Goal: Task Accomplishment & Management: Complete application form

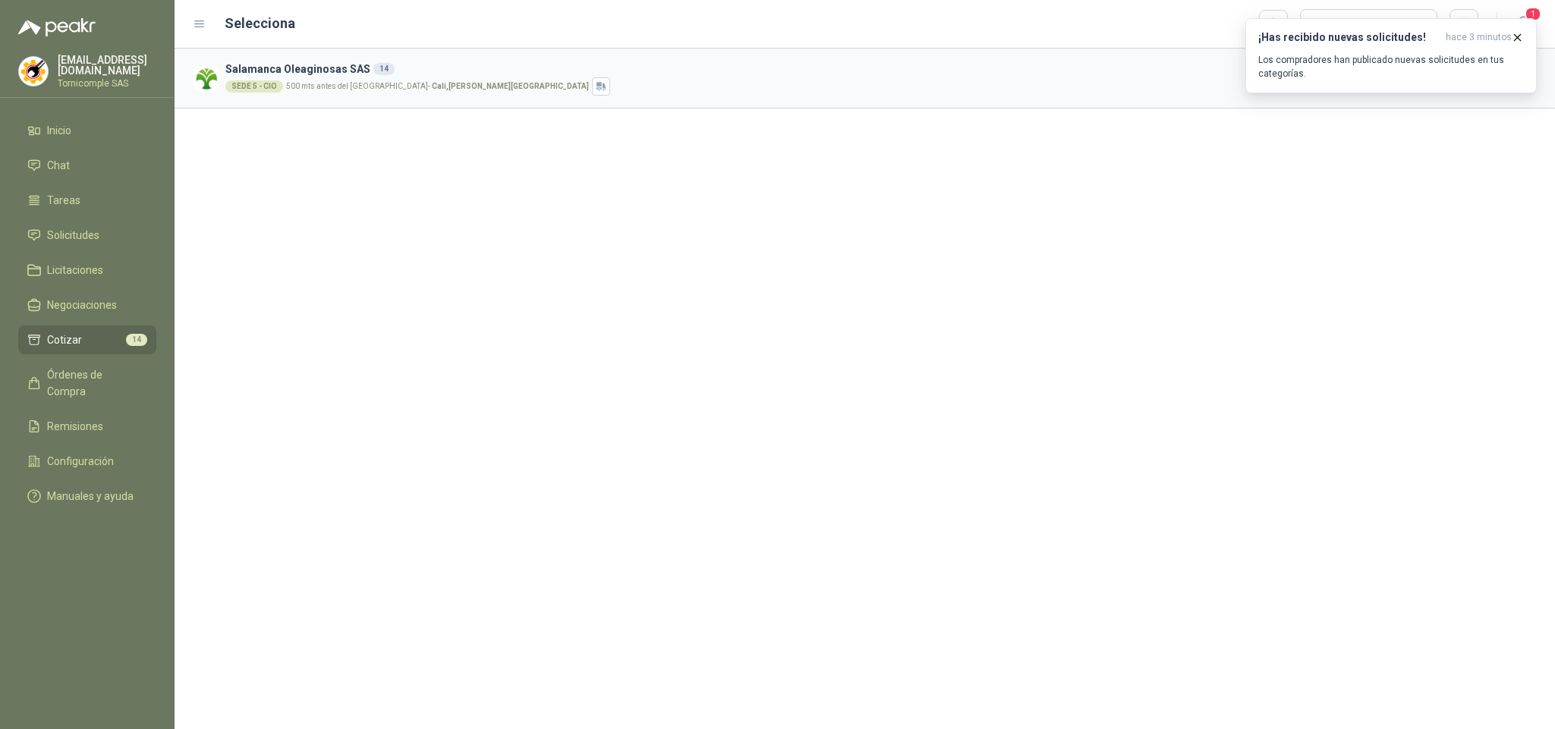
click at [1494, 75] on p "Los compradores han publicado nuevas solicitudes en tus categorías." at bounding box center [1391, 66] width 266 height 27
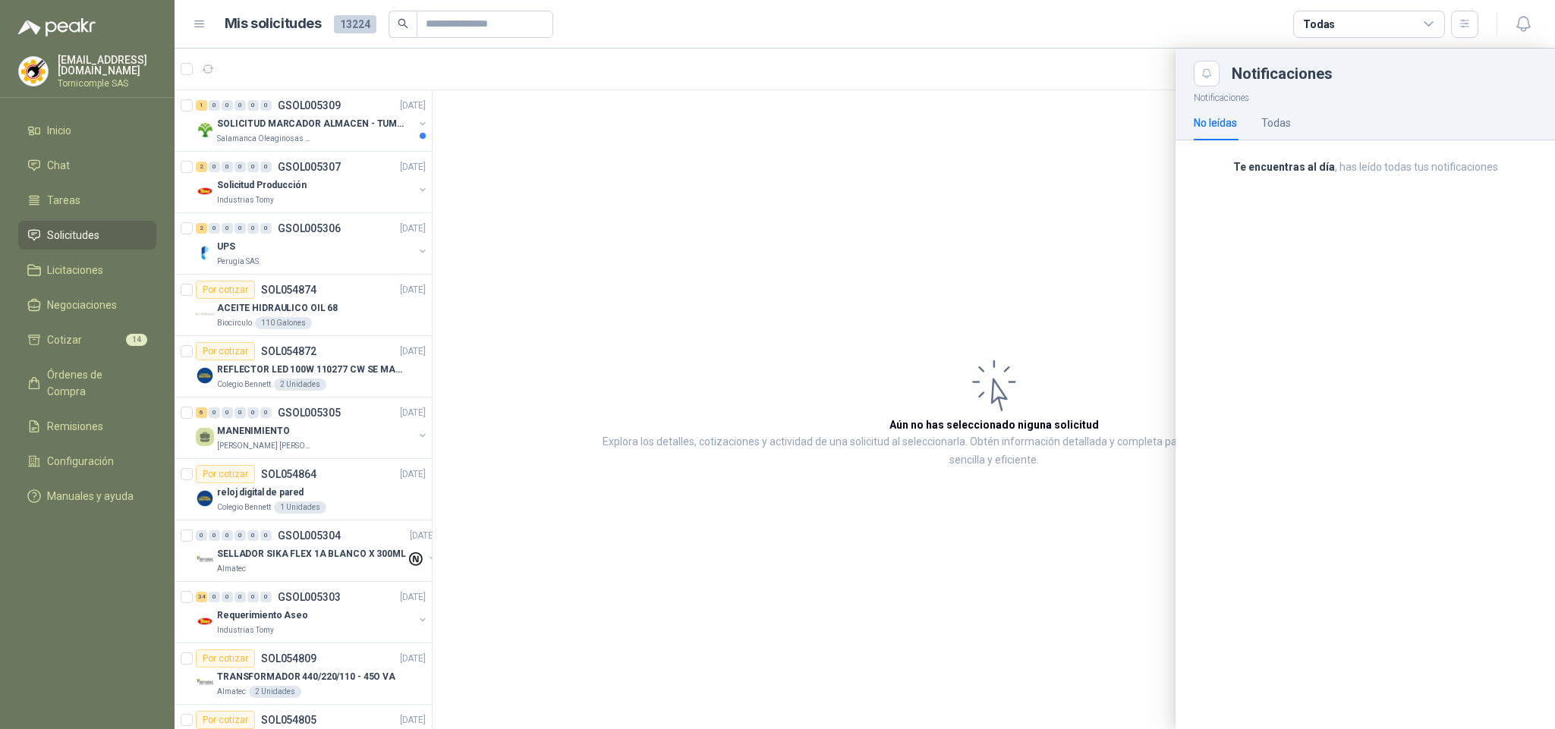
click at [345, 124] on div at bounding box center [865, 389] width 1381 height 681
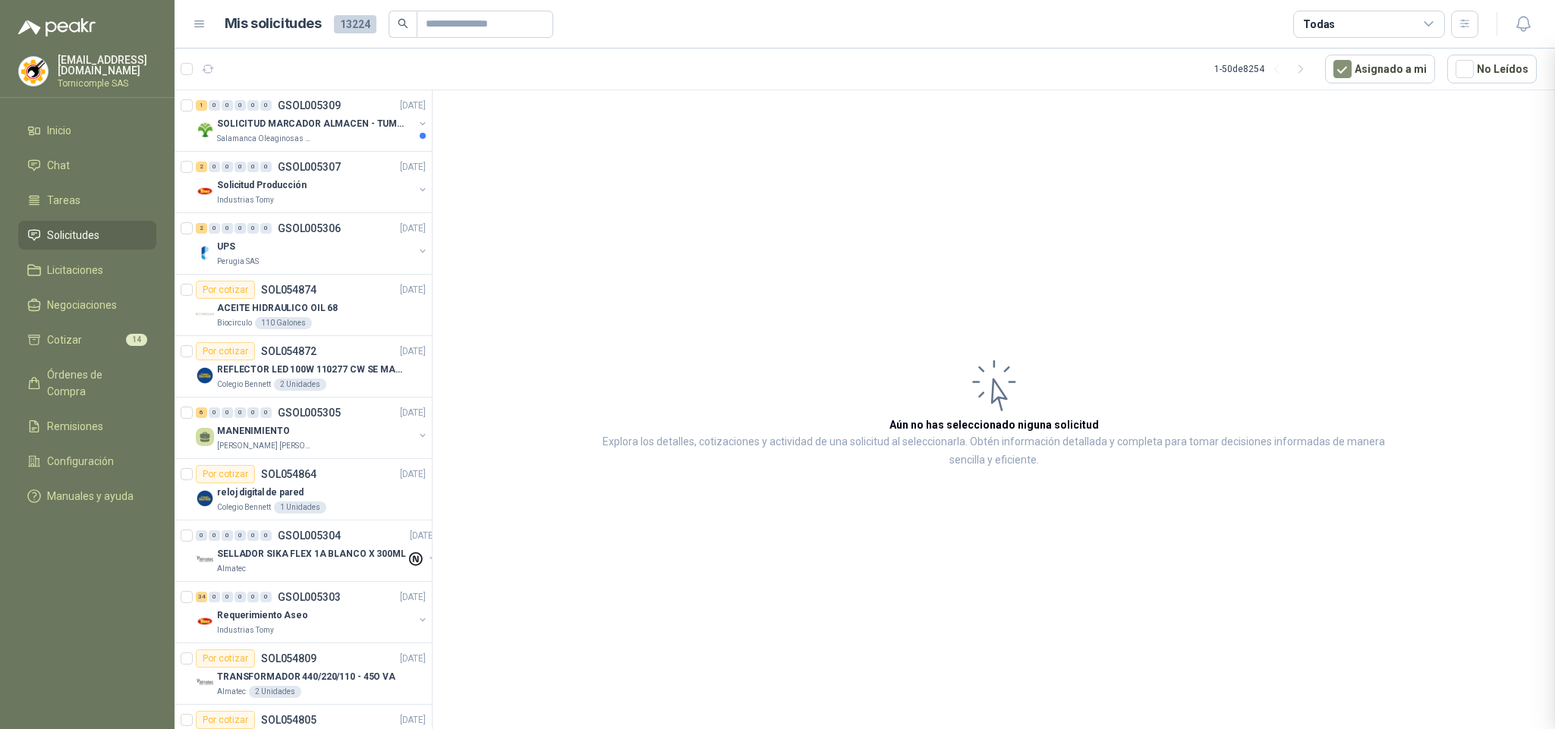
click at [345, 124] on div at bounding box center [865, 389] width 1381 height 681
click at [345, 124] on p "SOLICITUD MARCADOR ALMACEN - TUMACO" at bounding box center [311, 124] width 189 height 14
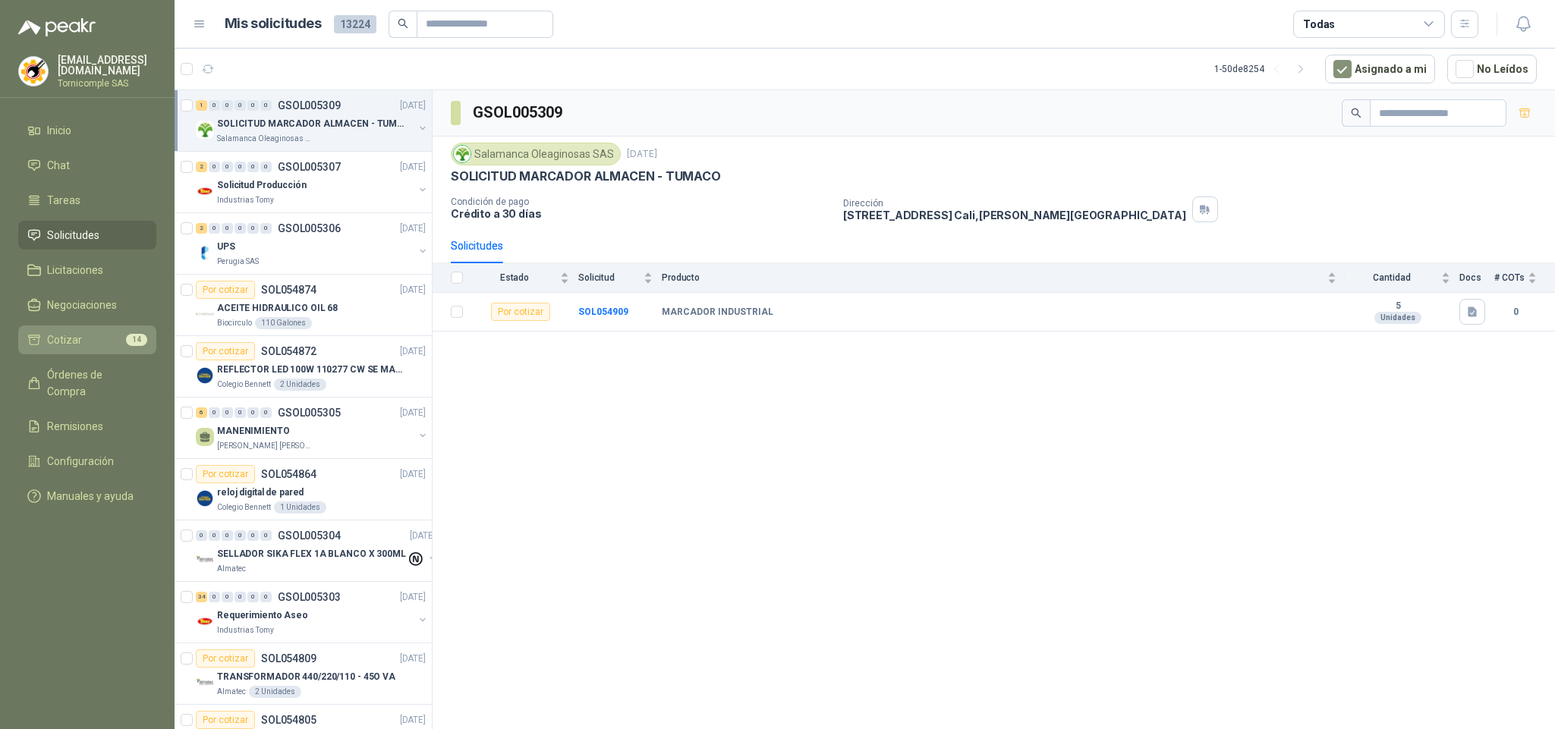
click at [103, 342] on li "Cotizar 14" at bounding box center [87, 340] width 120 height 17
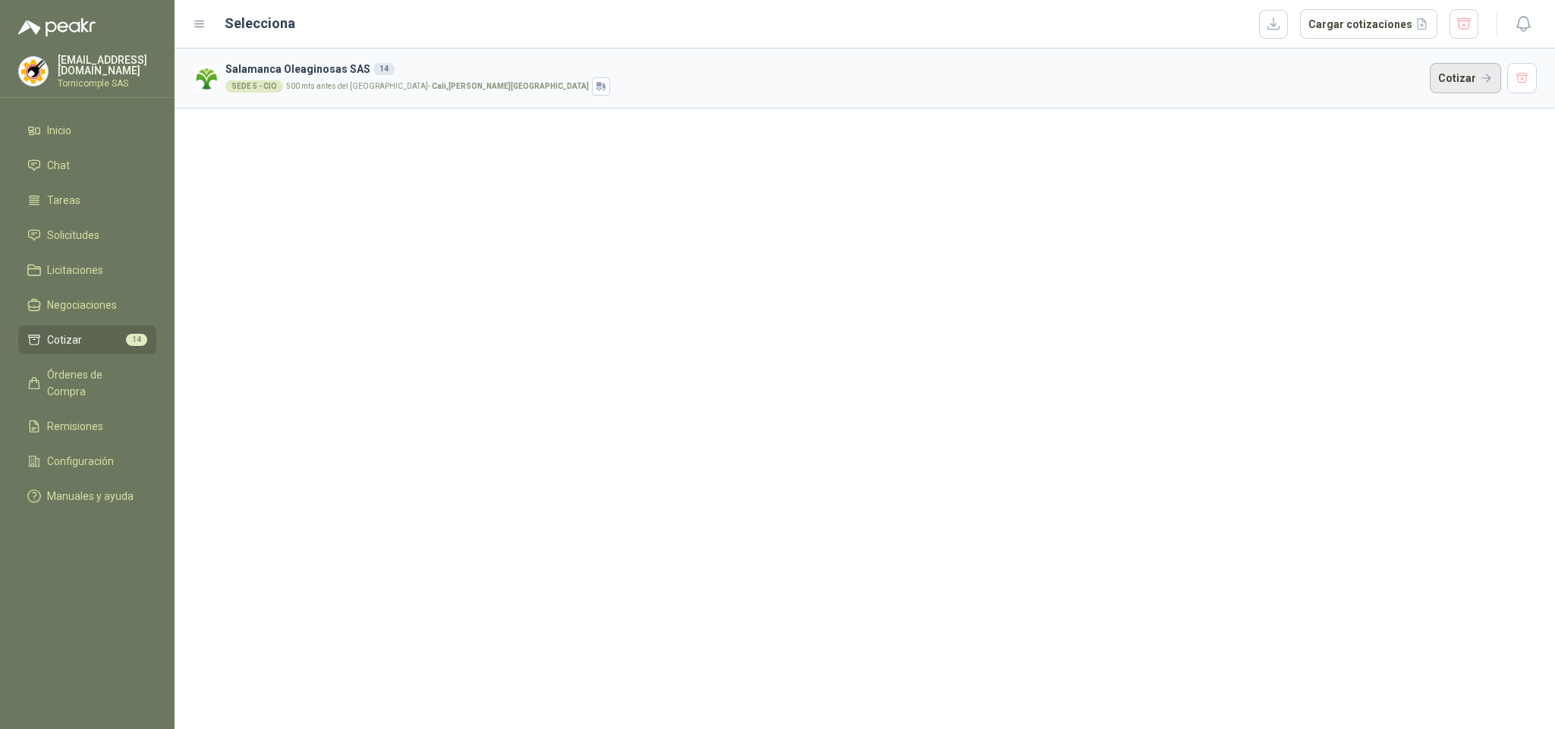
click at [1444, 80] on button "Cotizar" at bounding box center [1465, 78] width 71 height 30
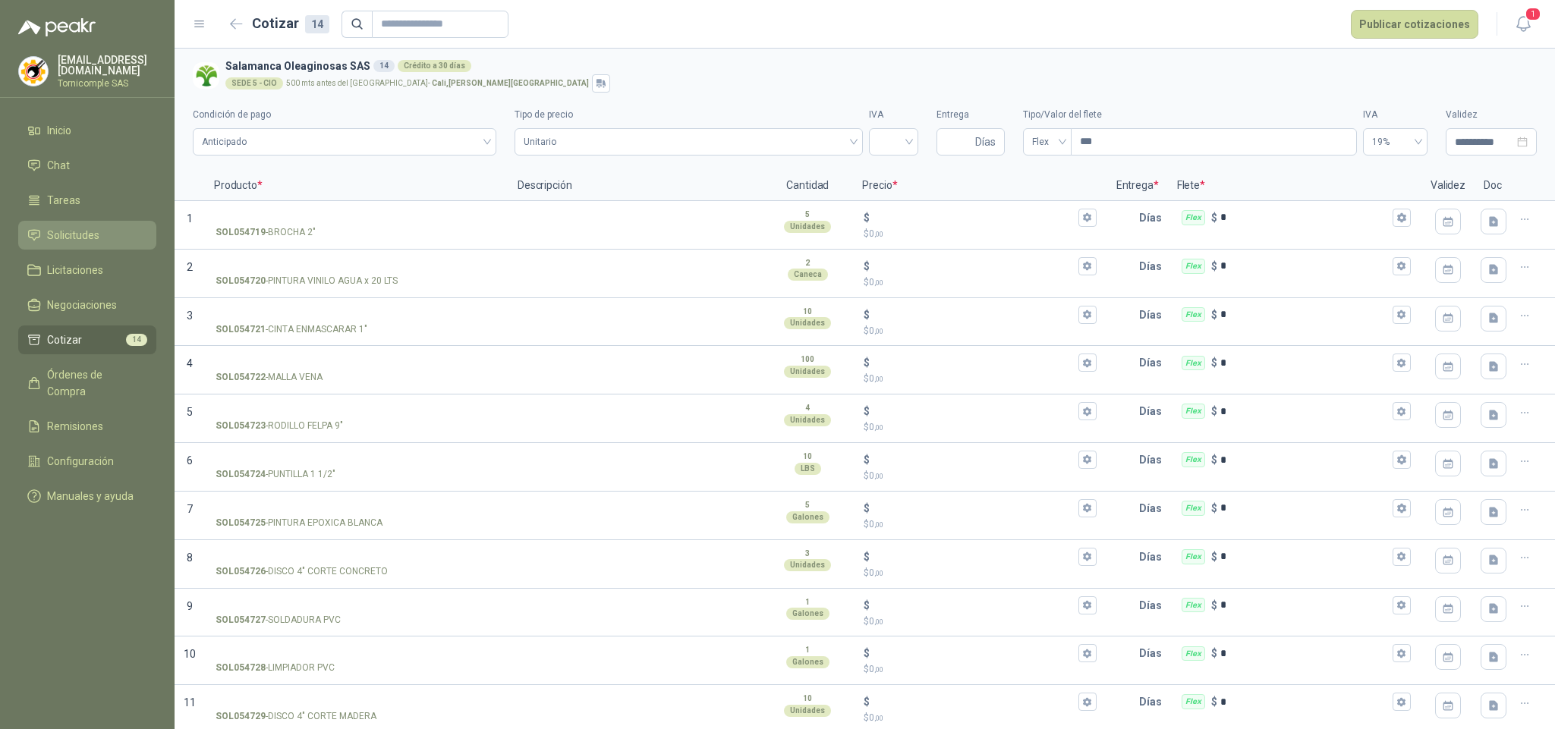
click at [87, 241] on link "Solicitudes" at bounding box center [87, 235] width 138 height 29
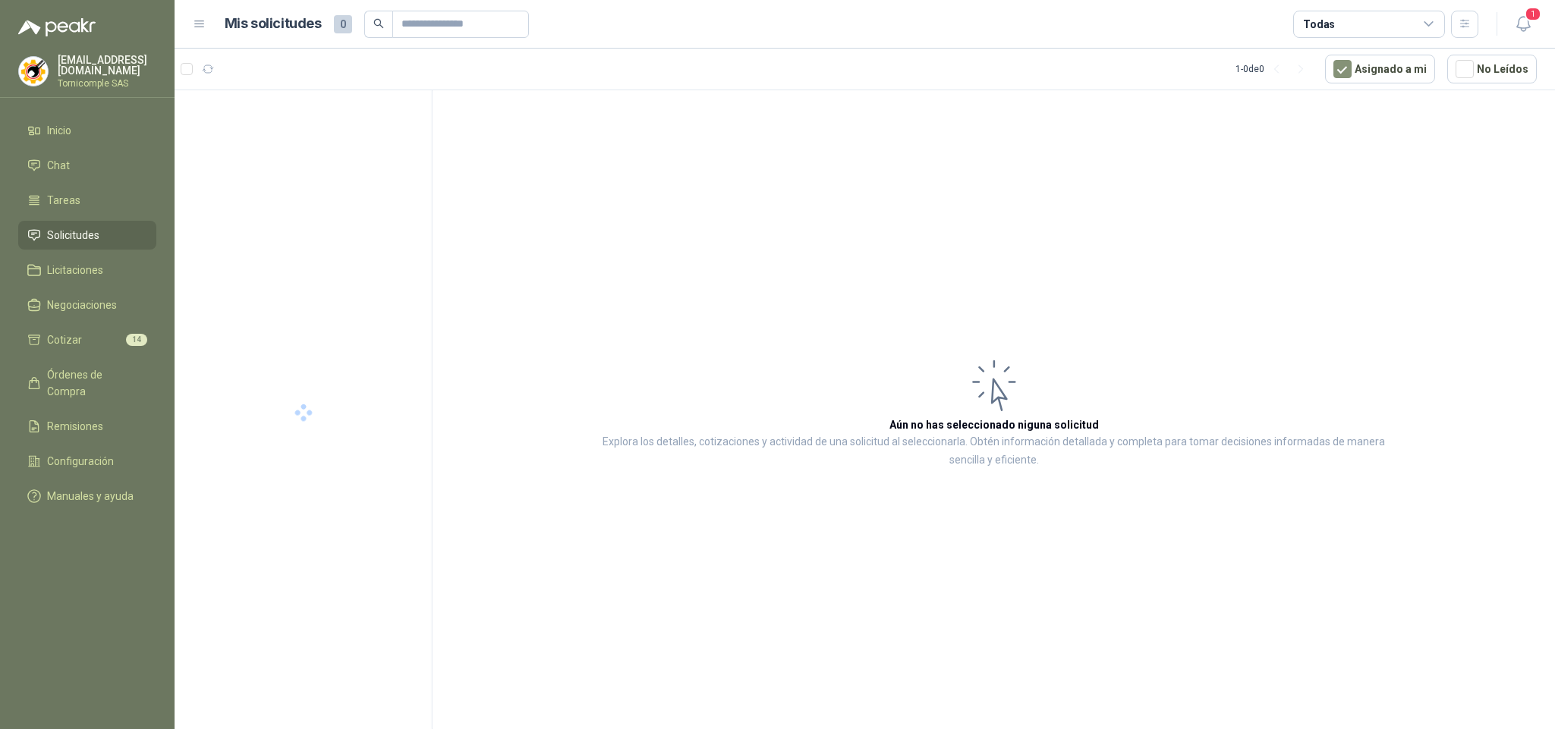
drag, startPoint x: 87, startPoint y: 241, endPoint x: 87, endPoint y: 7, distance: 234.5
click at [87, 224] on link "Solicitudes" at bounding box center [87, 235] width 138 height 29
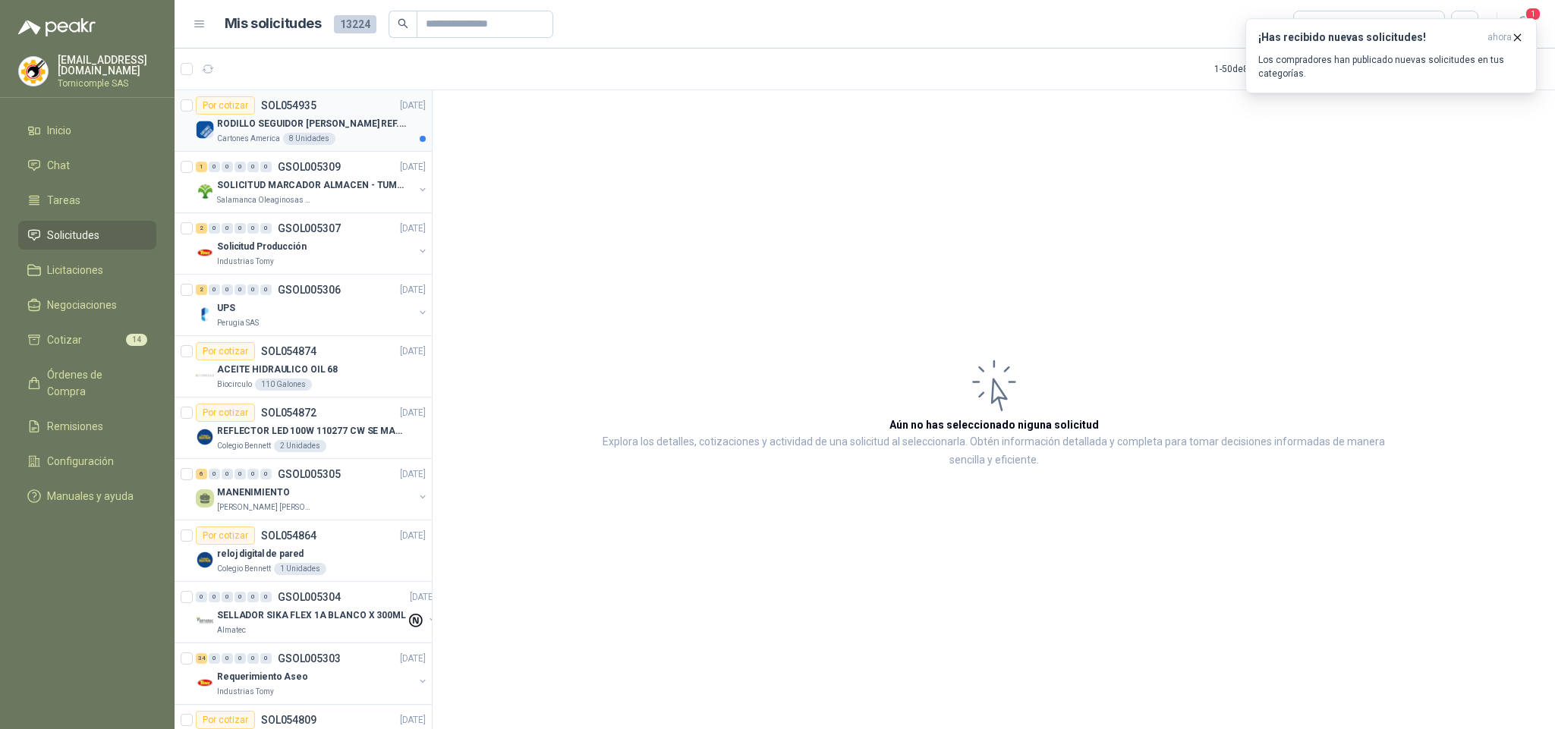
click at [365, 126] on p "RODILLO SEGUIDOR [PERSON_NAME] REF. NATV-17-PPA [PERSON_NAME]" at bounding box center [311, 124] width 189 height 14
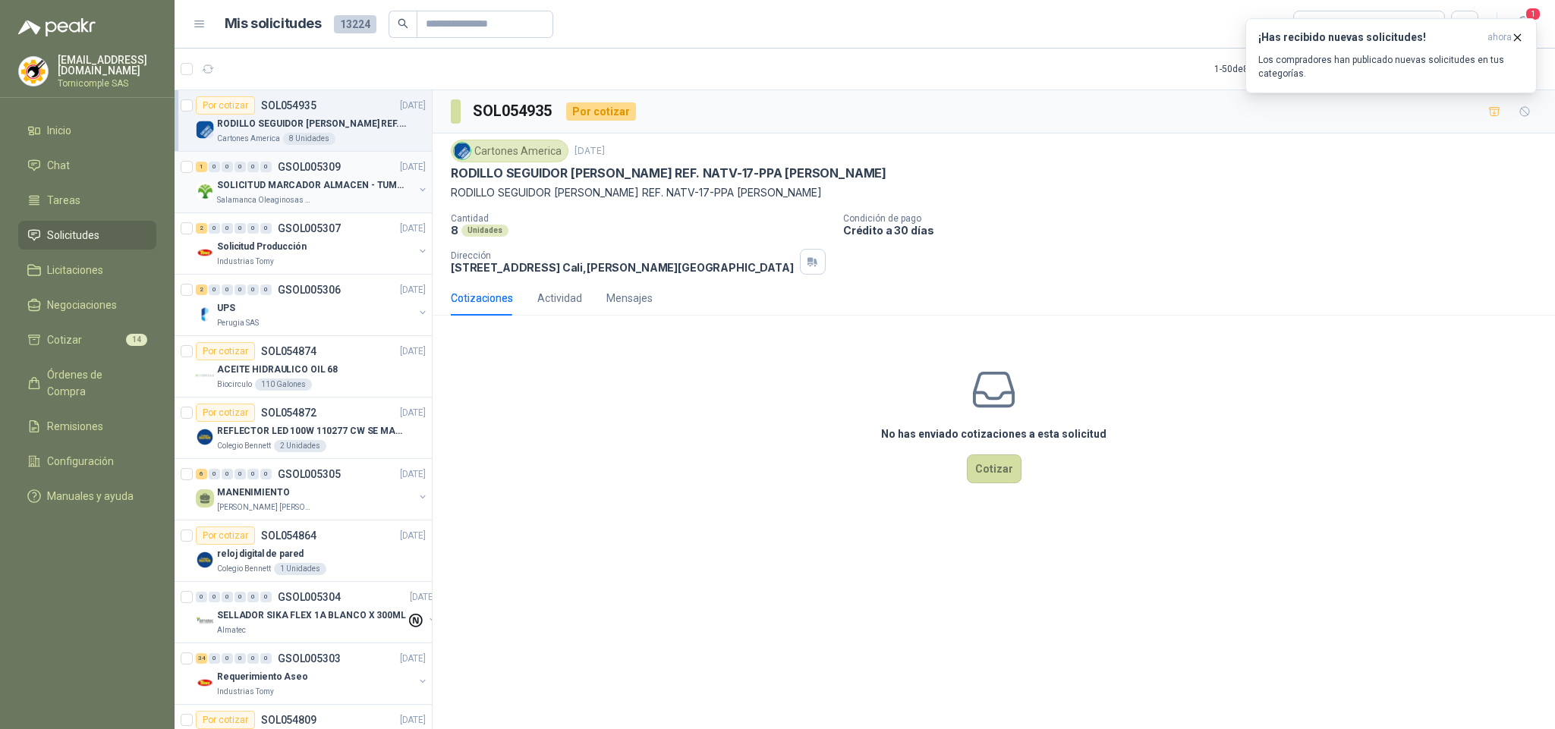
click at [338, 183] on p "SOLICITUD MARCADOR ALMACEN - TUMACO" at bounding box center [311, 185] width 189 height 14
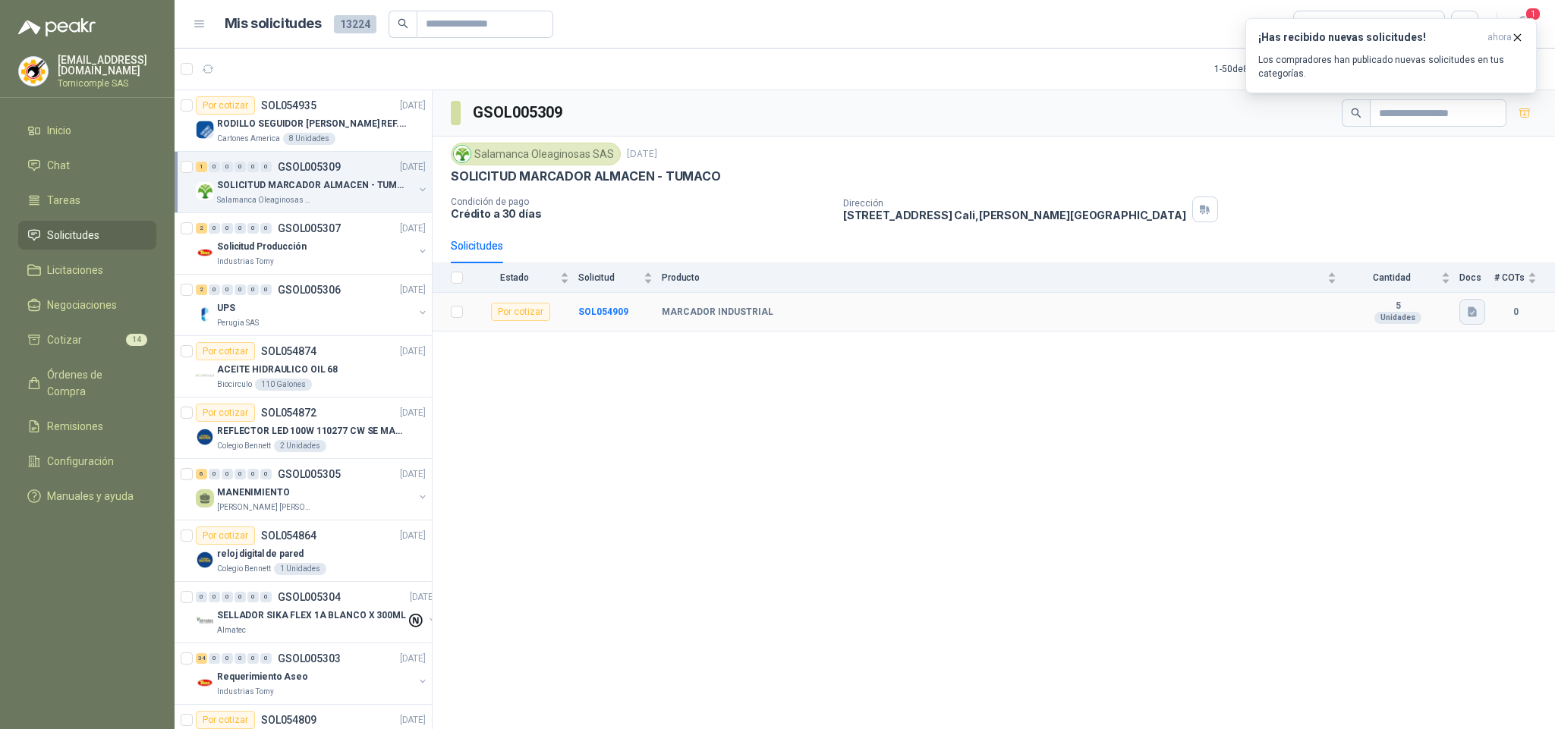
click at [1483, 320] on td at bounding box center [1477, 312] width 35 height 39
click at [1474, 317] on icon "button" at bounding box center [1472, 312] width 9 height 10
click at [1383, 280] on button "Captura de pantalla [DATE] 135424.png" at bounding box center [1379, 282] width 191 height 16
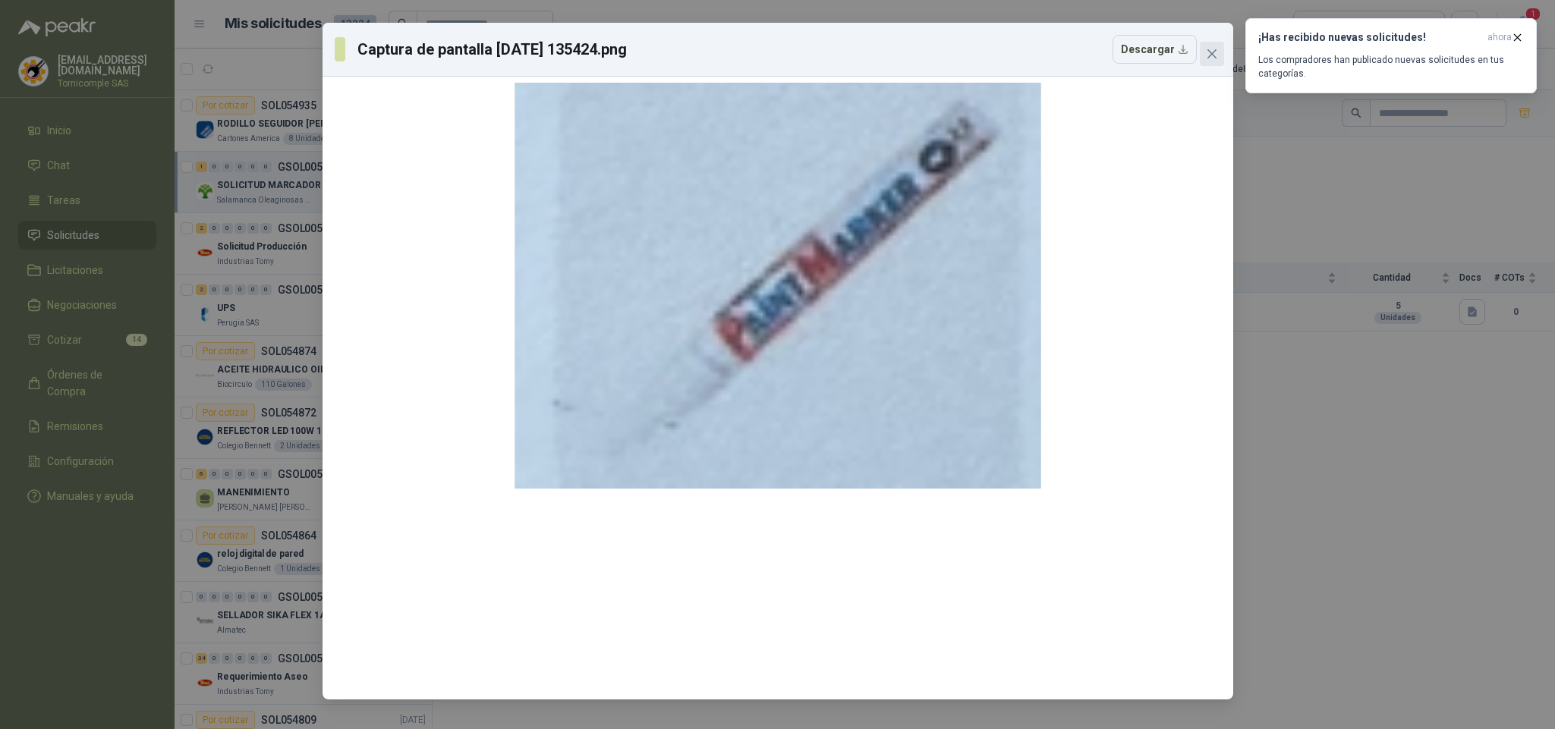
click at [1218, 55] on span "Close" at bounding box center [1212, 54] width 24 height 12
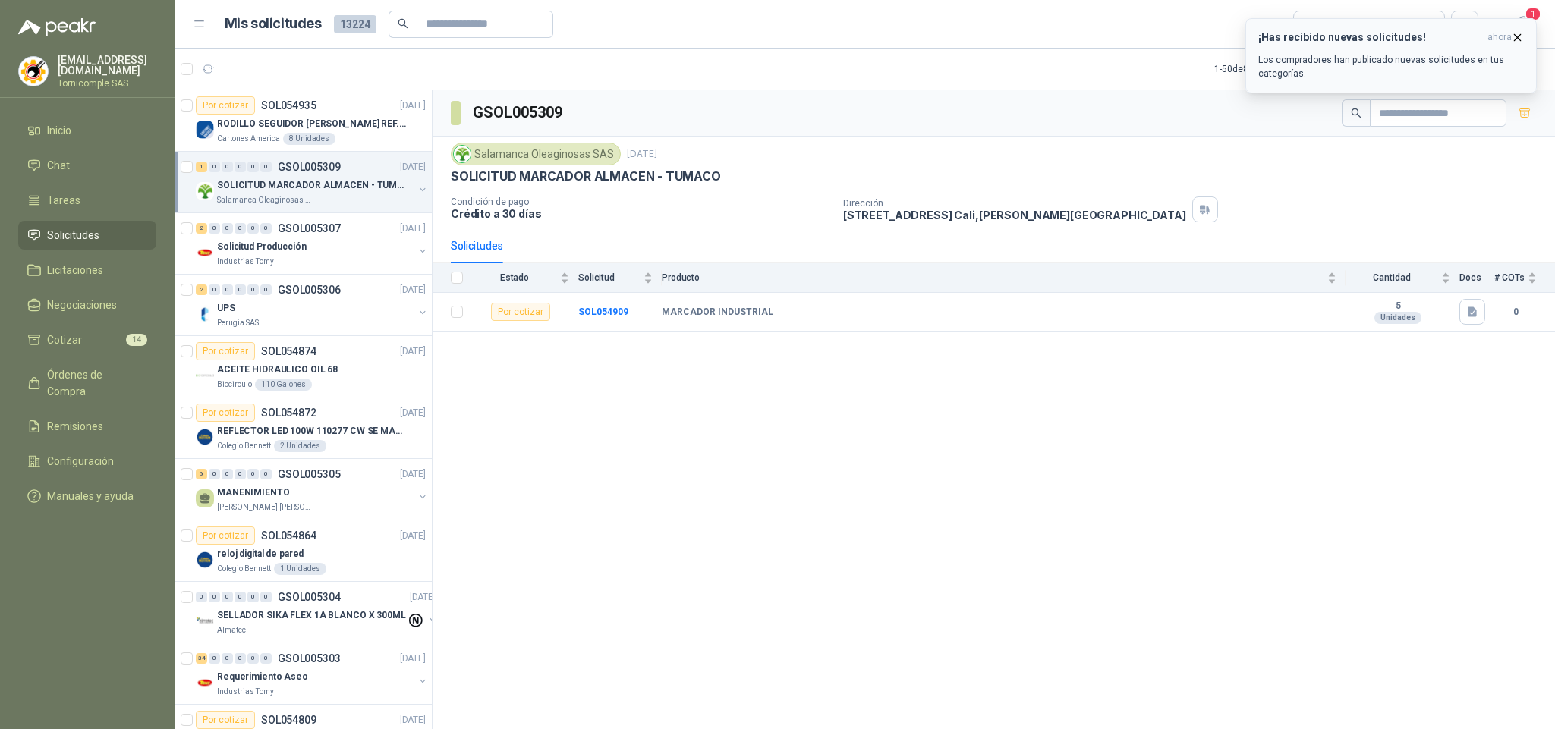
click at [1521, 33] on icon "button" at bounding box center [1517, 37] width 13 height 13
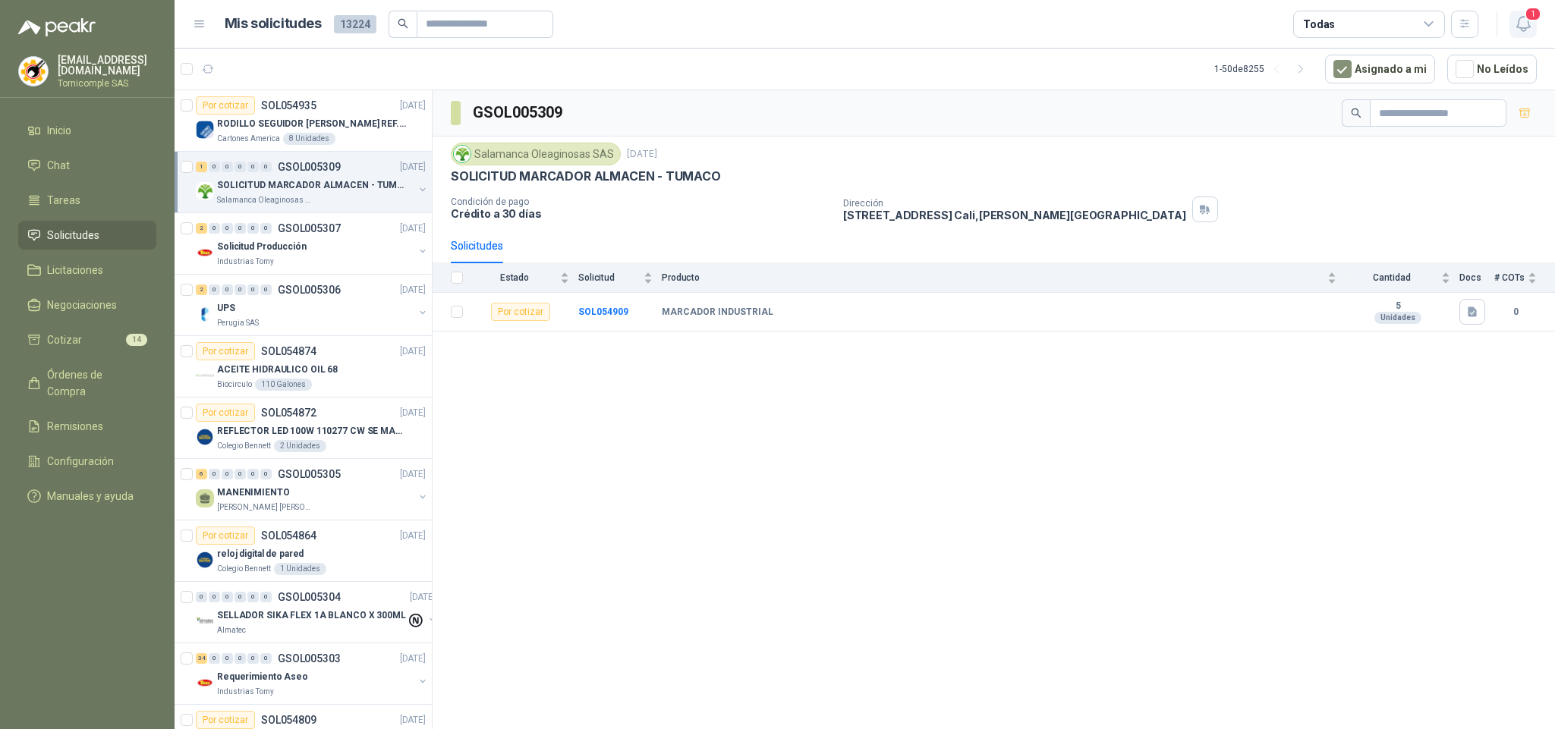
click at [1526, 25] on icon "button" at bounding box center [1523, 23] width 19 height 19
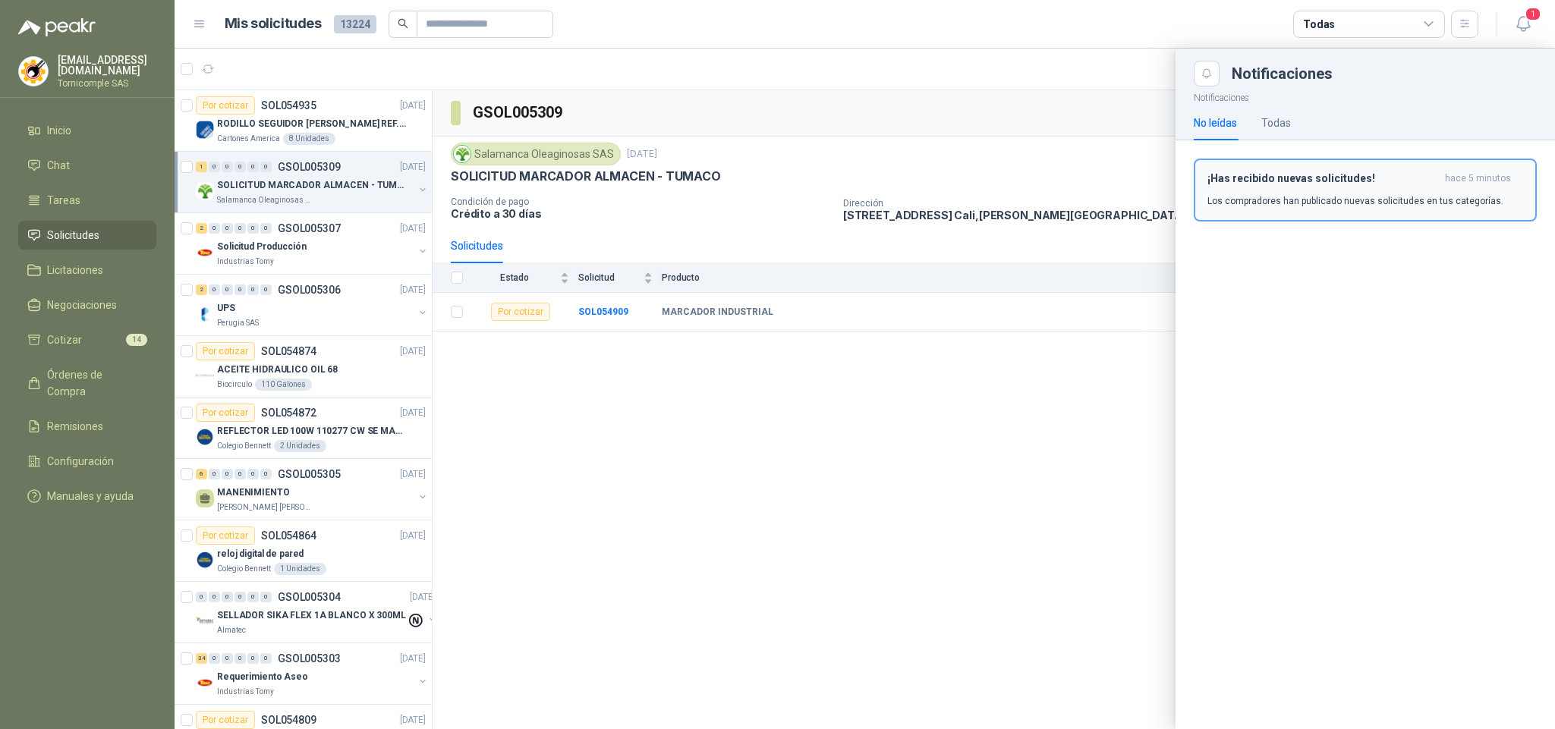
click at [1437, 187] on div "¡Has recibido nuevas solicitudes! hace 5 minutos Los compradores han publicado …" at bounding box center [1366, 190] width 316 height 36
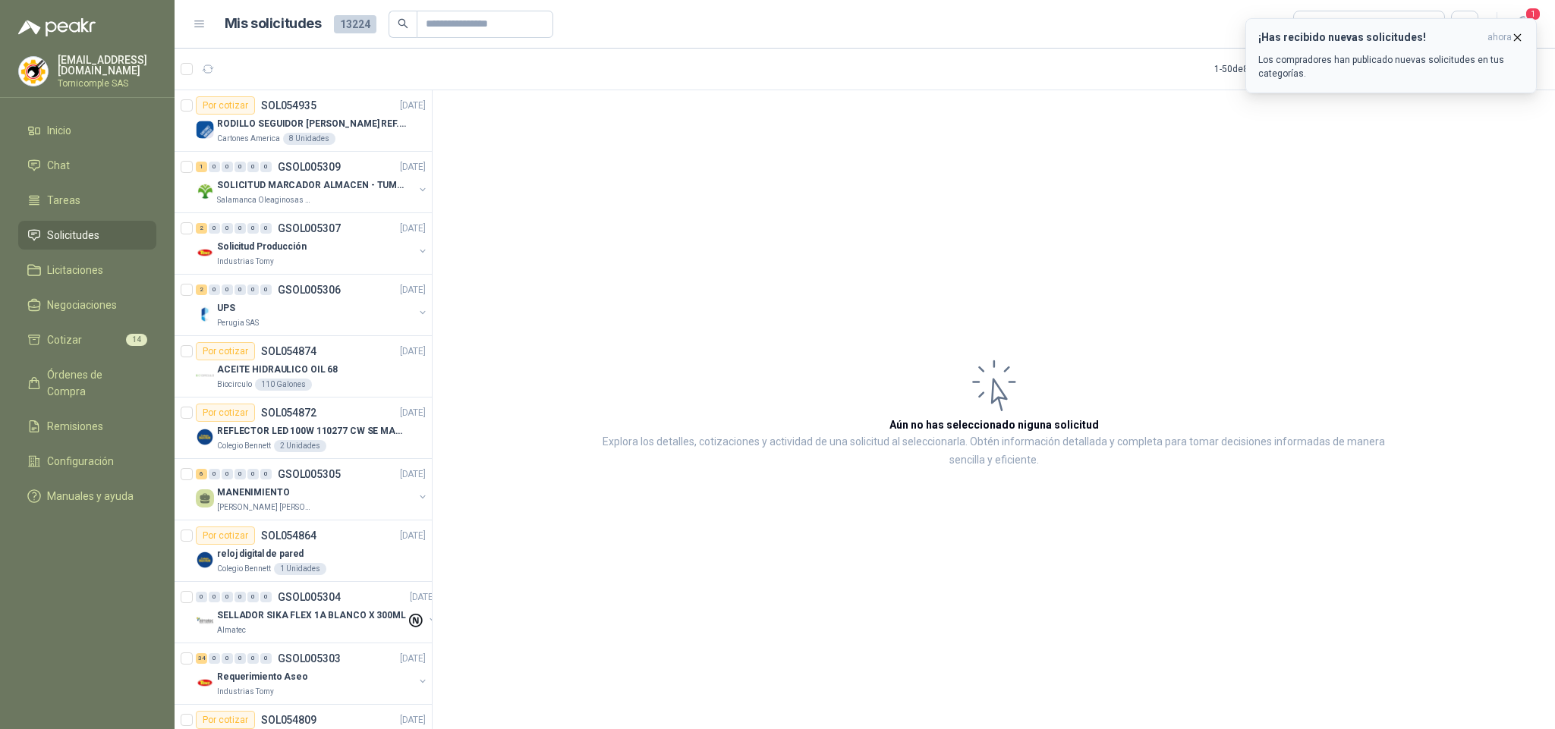
drag, startPoint x: 1489, startPoint y: 48, endPoint x: 1476, endPoint y: 20, distance: 30.5
click at [1479, 25] on button "¡Has recibido nuevas solicitudes! ahora Los compradores han publicado nuevas so…" at bounding box center [1391, 55] width 291 height 75
